Goal: Find specific page/section: Find specific page/section

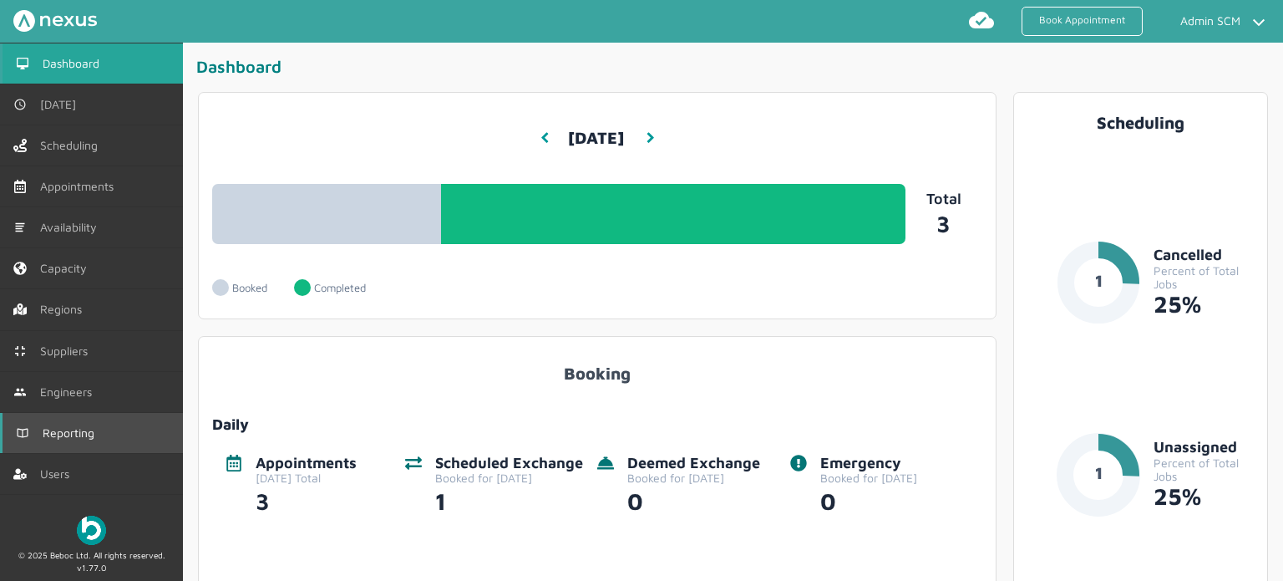
scroll to position [84, 0]
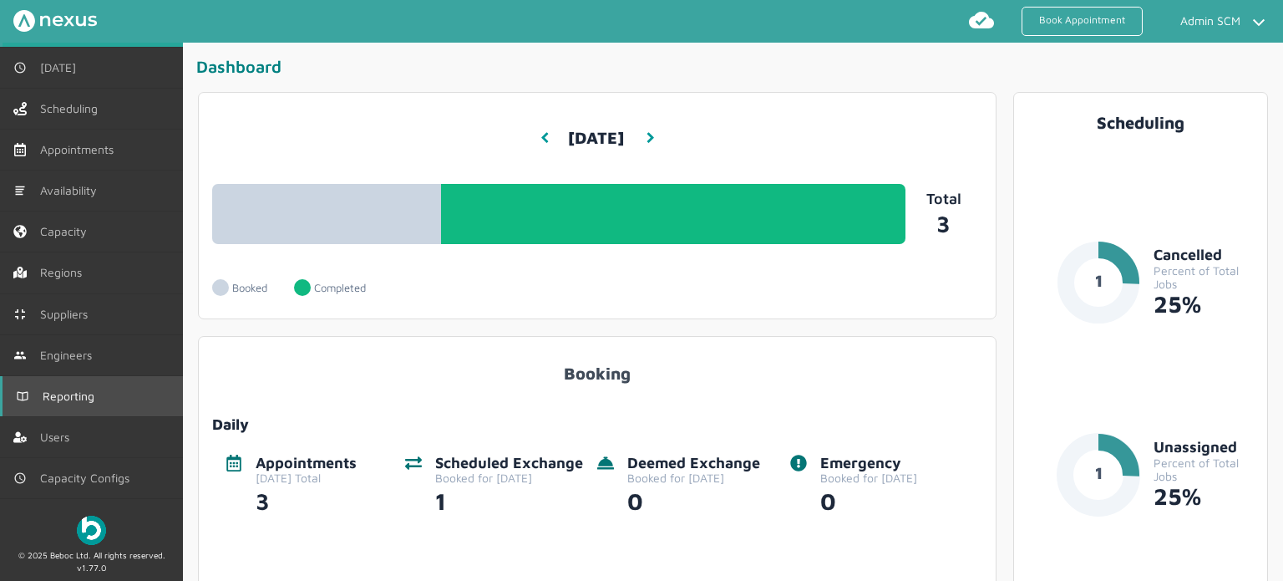
click at [95, 400] on link "Reporting" at bounding box center [91, 396] width 183 height 40
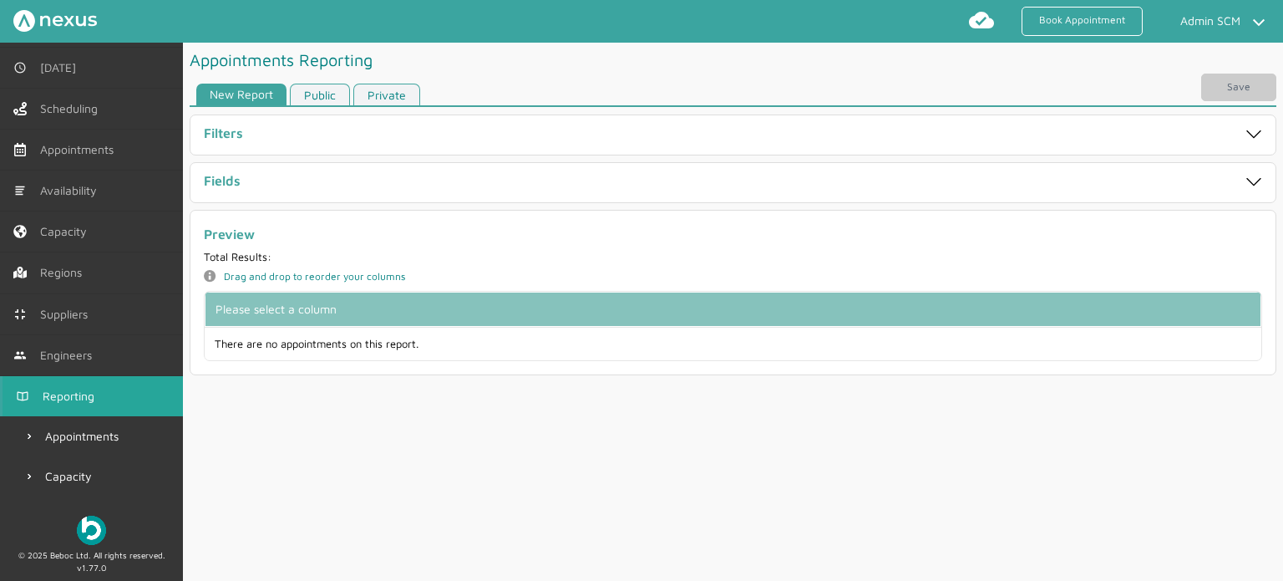
click at [377, 89] on link "Private" at bounding box center [386, 95] width 67 height 23
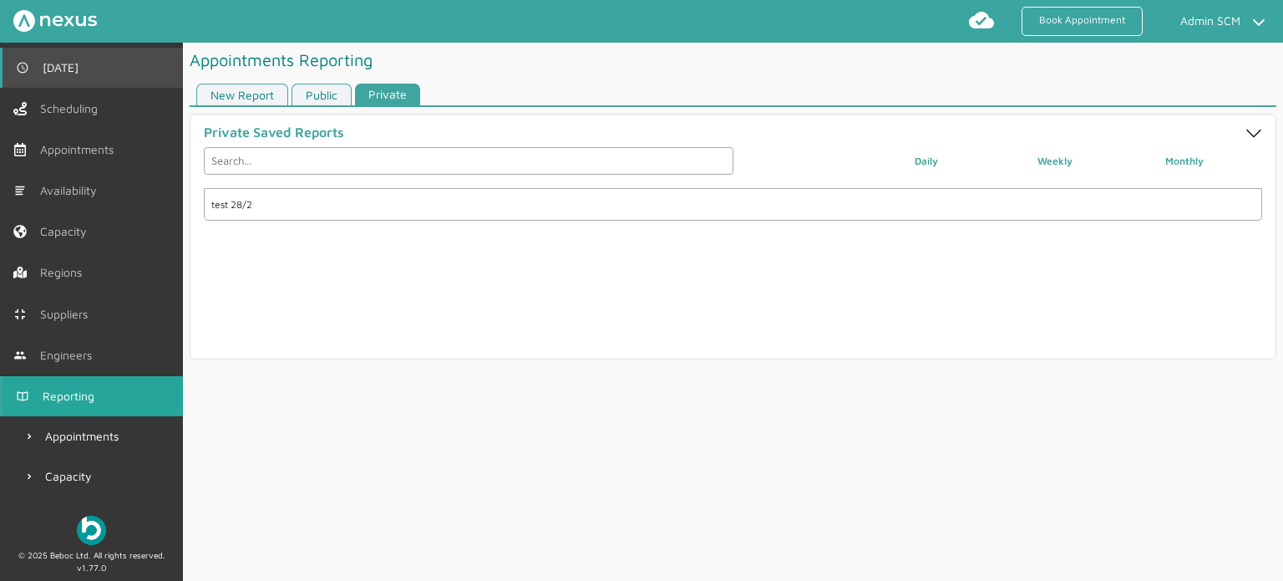
click at [74, 73] on span "[DATE]" at bounding box center [64, 67] width 43 height 13
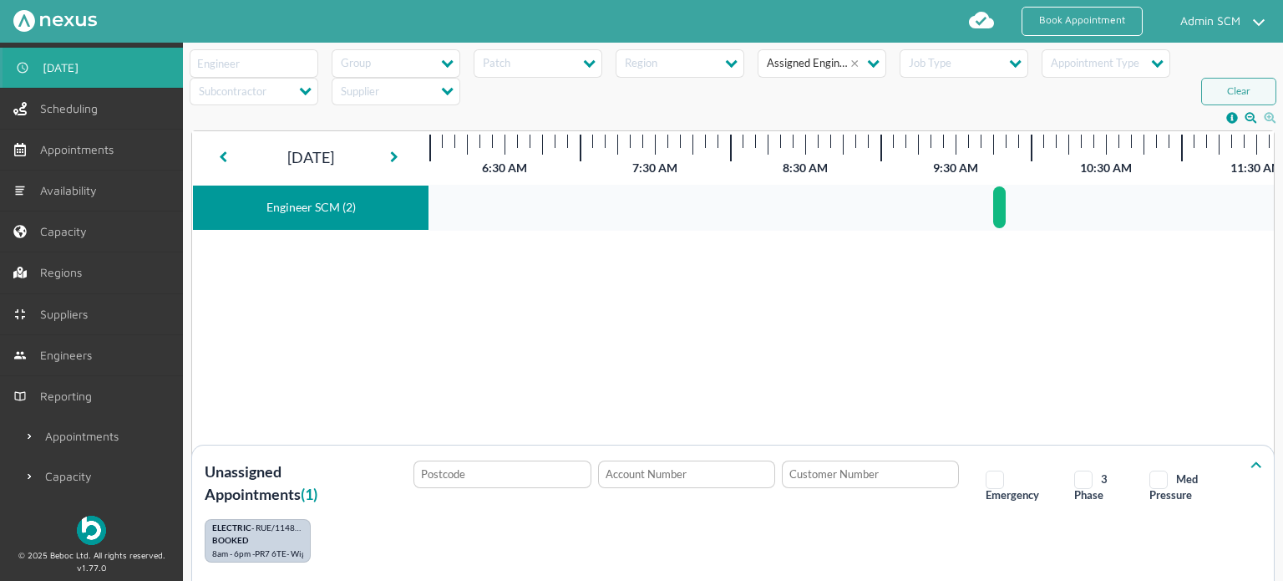
click at [53, 15] on img at bounding box center [55, 21] width 84 height 22
